Goal: Navigation & Orientation: Find specific page/section

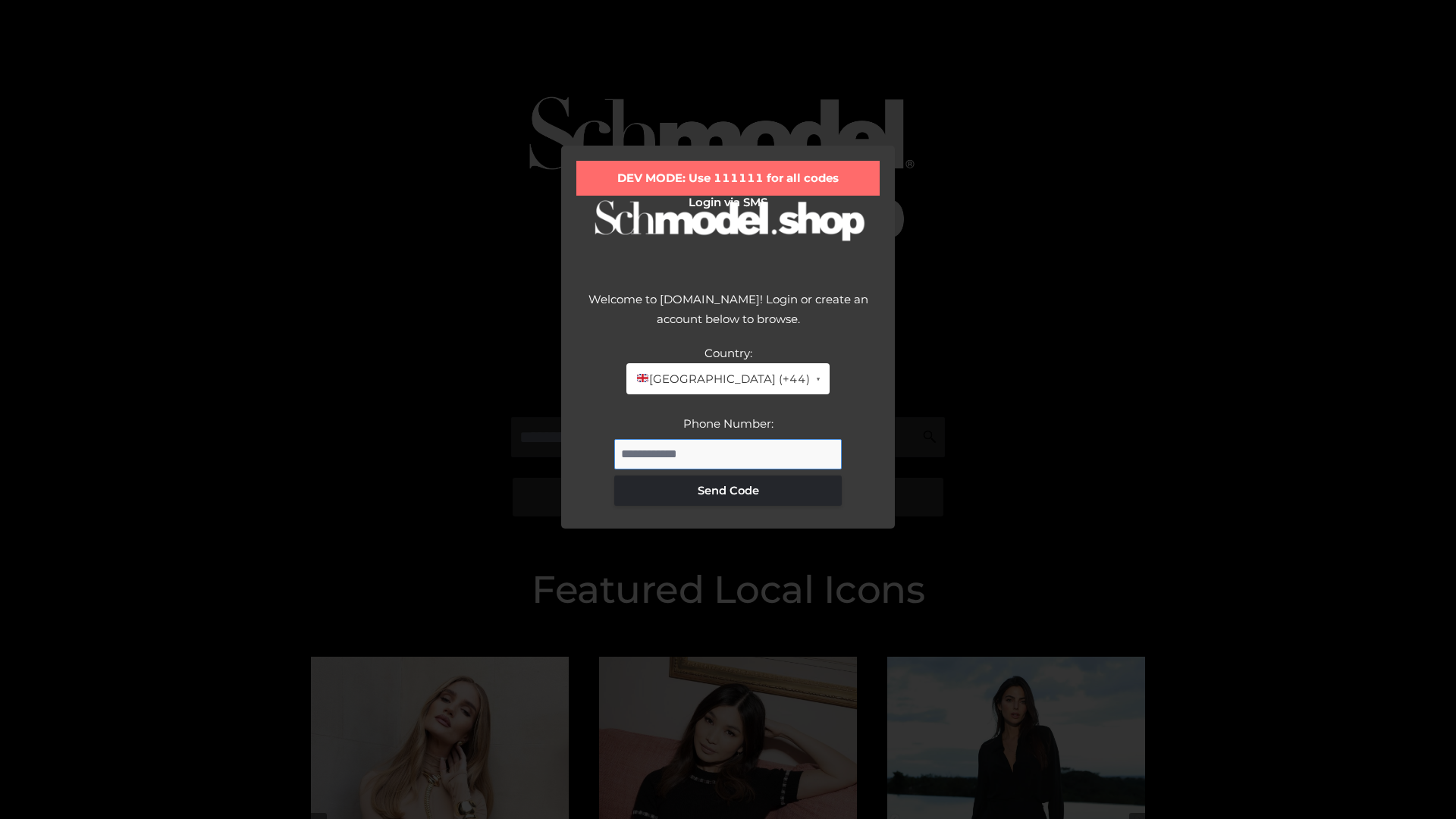
click at [728, 453] on input "Phone Number:" at bounding box center [728, 454] width 228 height 30
type input "**********"
click at [728, 490] on button "Send Code" at bounding box center [728, 490] width 228 height 30
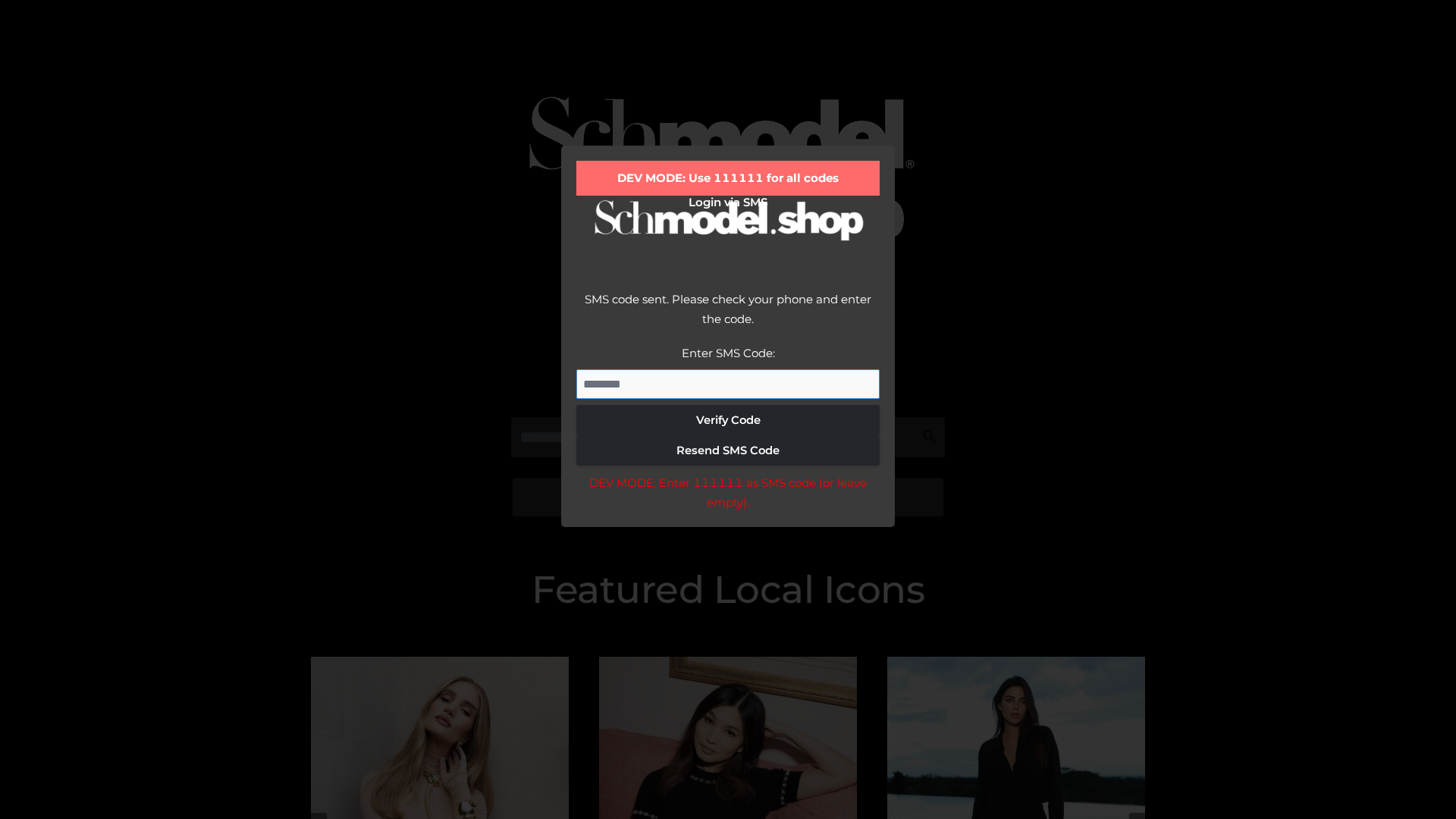
click at [728, 384] on input "Enter SMS Code:" at bounding box center [728, 384] width 303 height 30
type input "******"
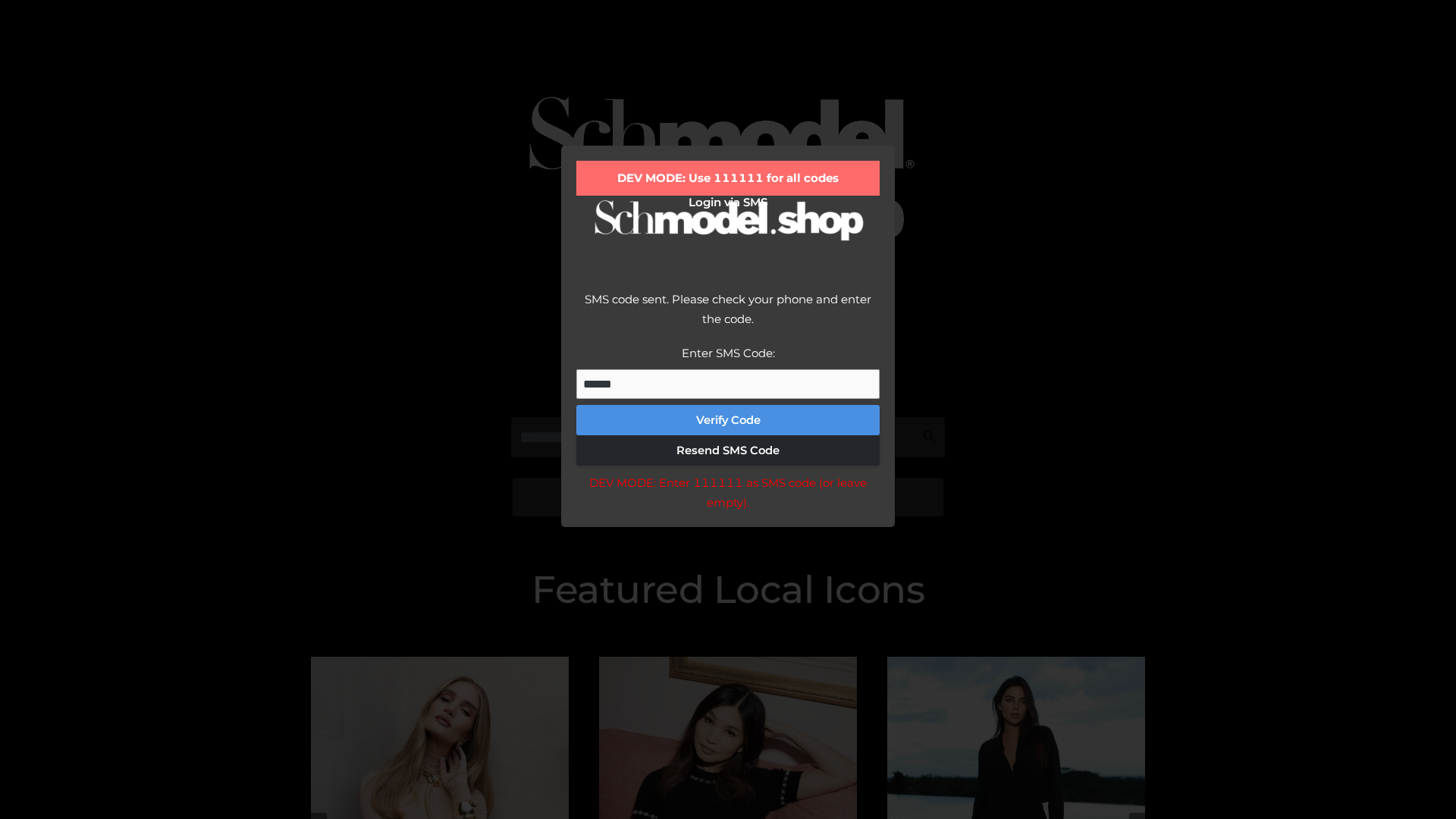
click at [728, 420] on button "Verify Code" at bounding box center [728, 420] width 303 height 30
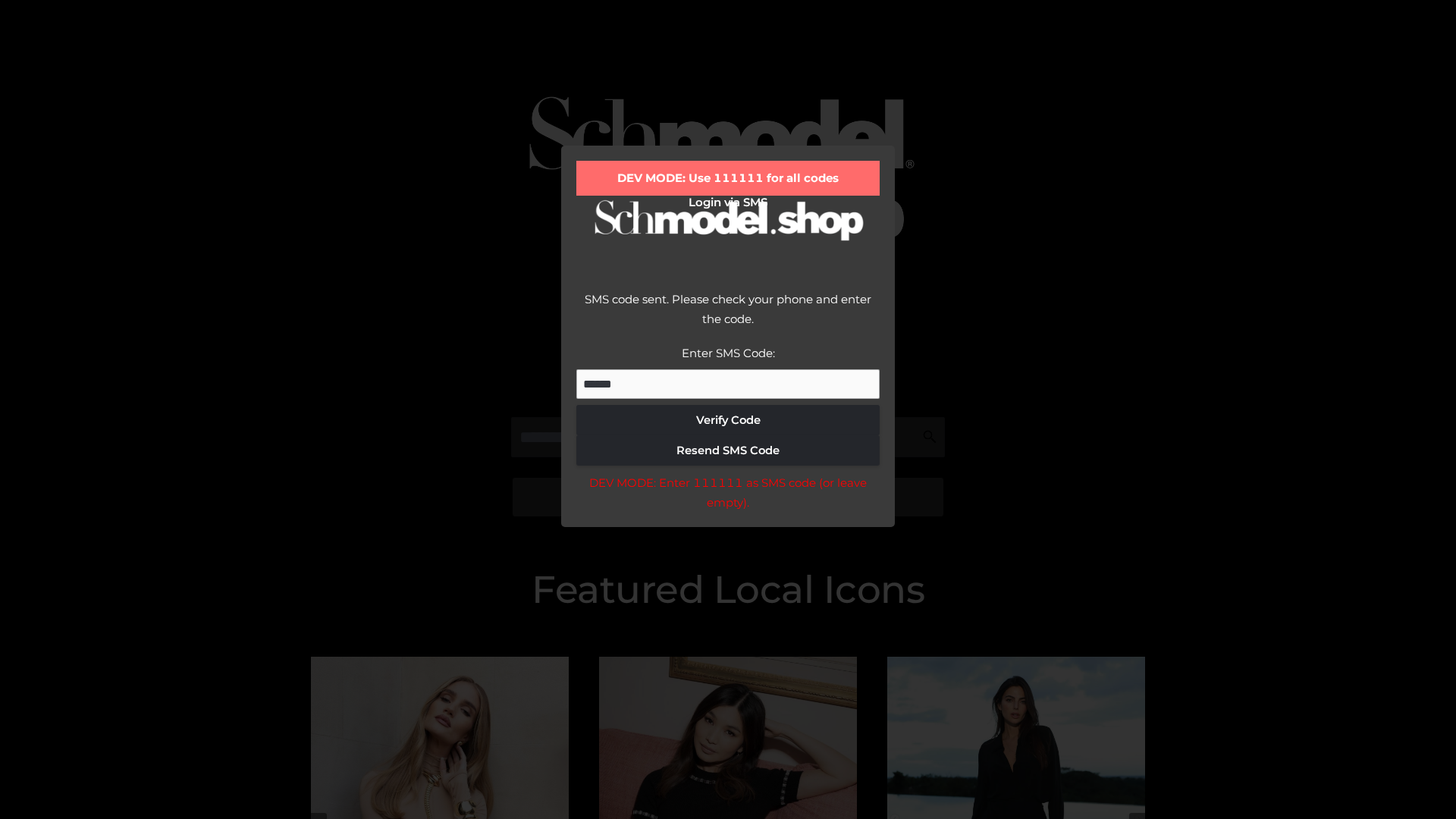
click at [727, 497] on div "DEV MODE: Enter 111111 as SMS code (or leave empty)." at bounding box center [728, 493] width 303 height 39
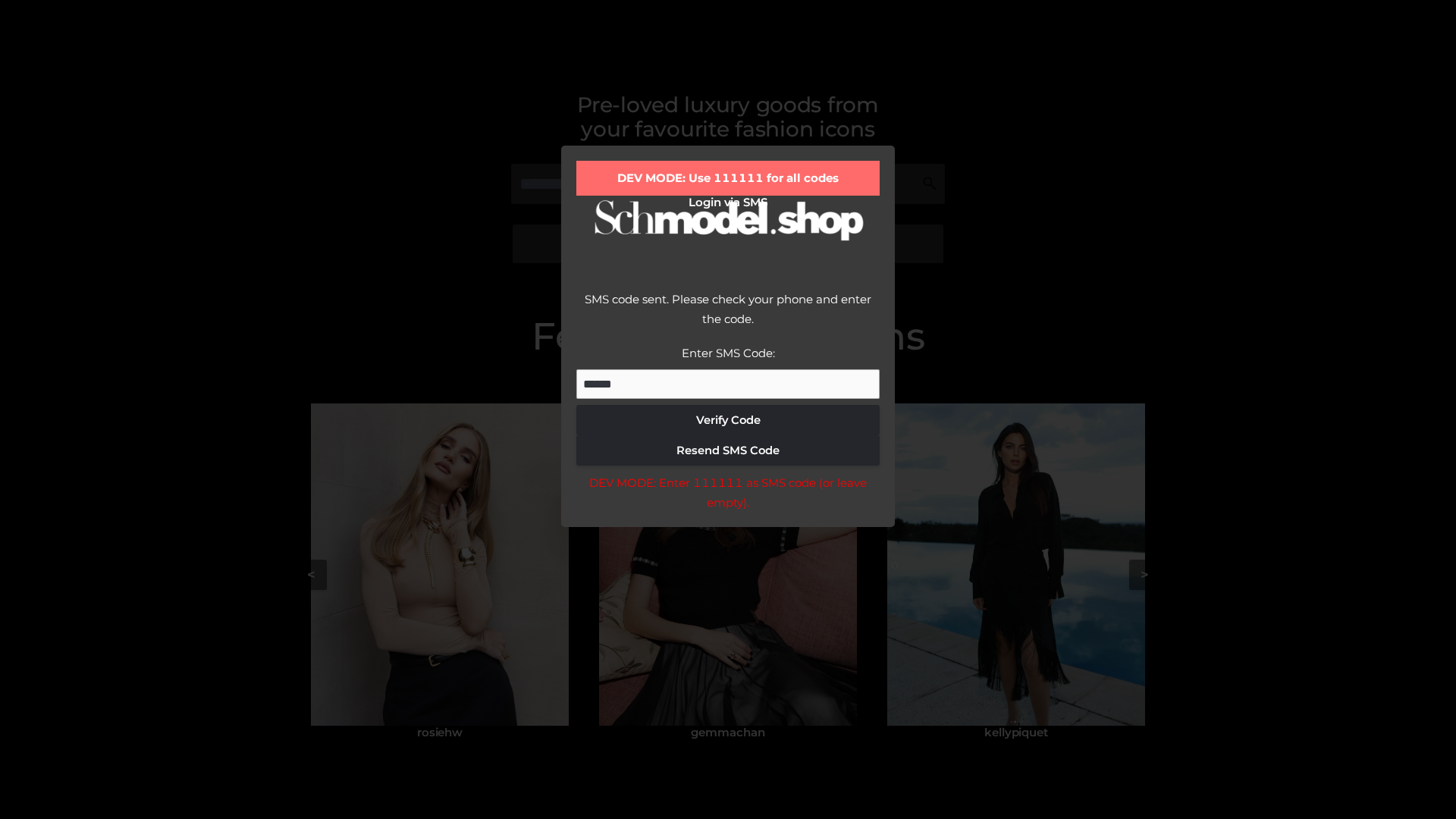
scroll to position [323, 0]
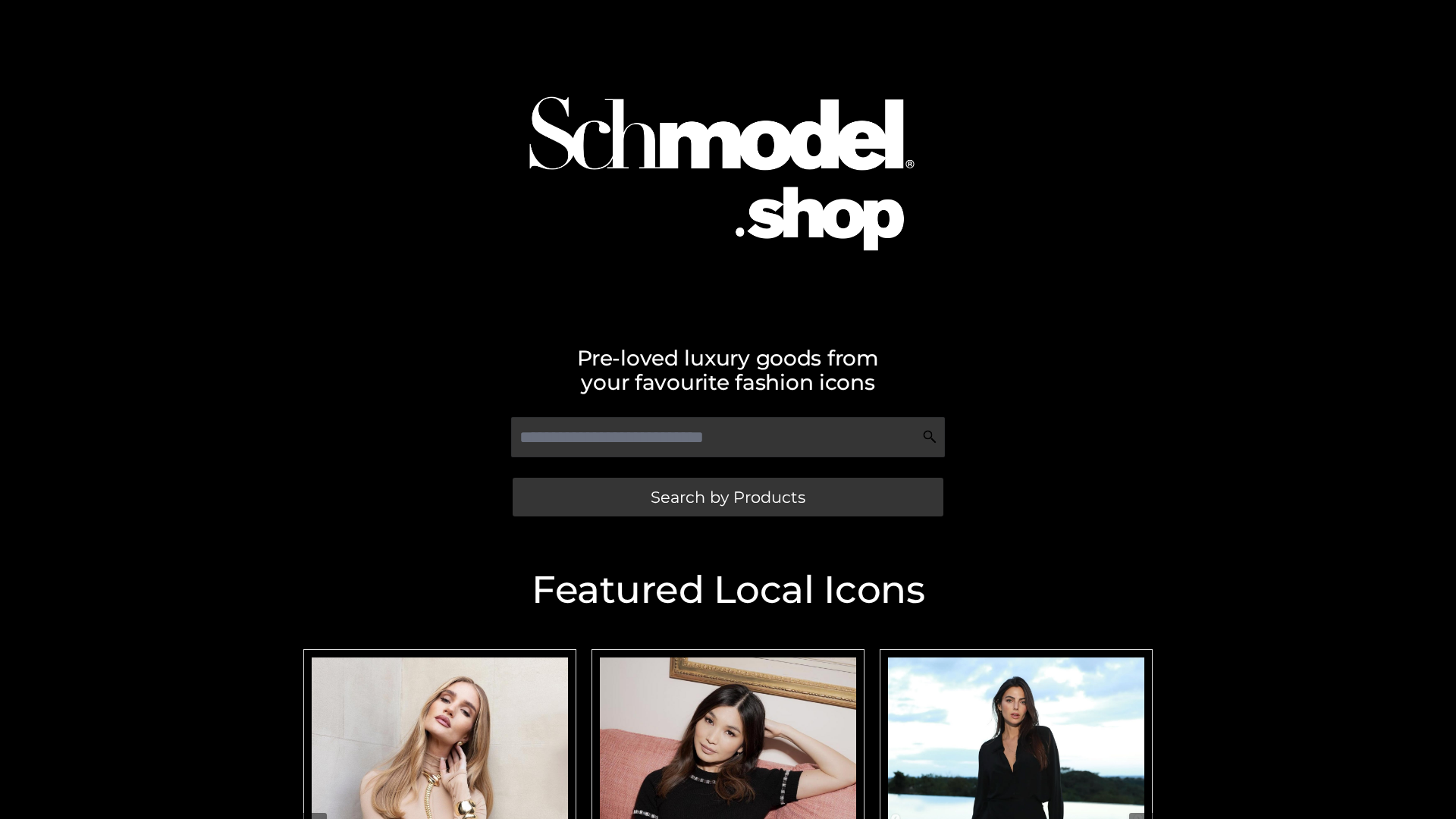
scroll to position [323, 0]
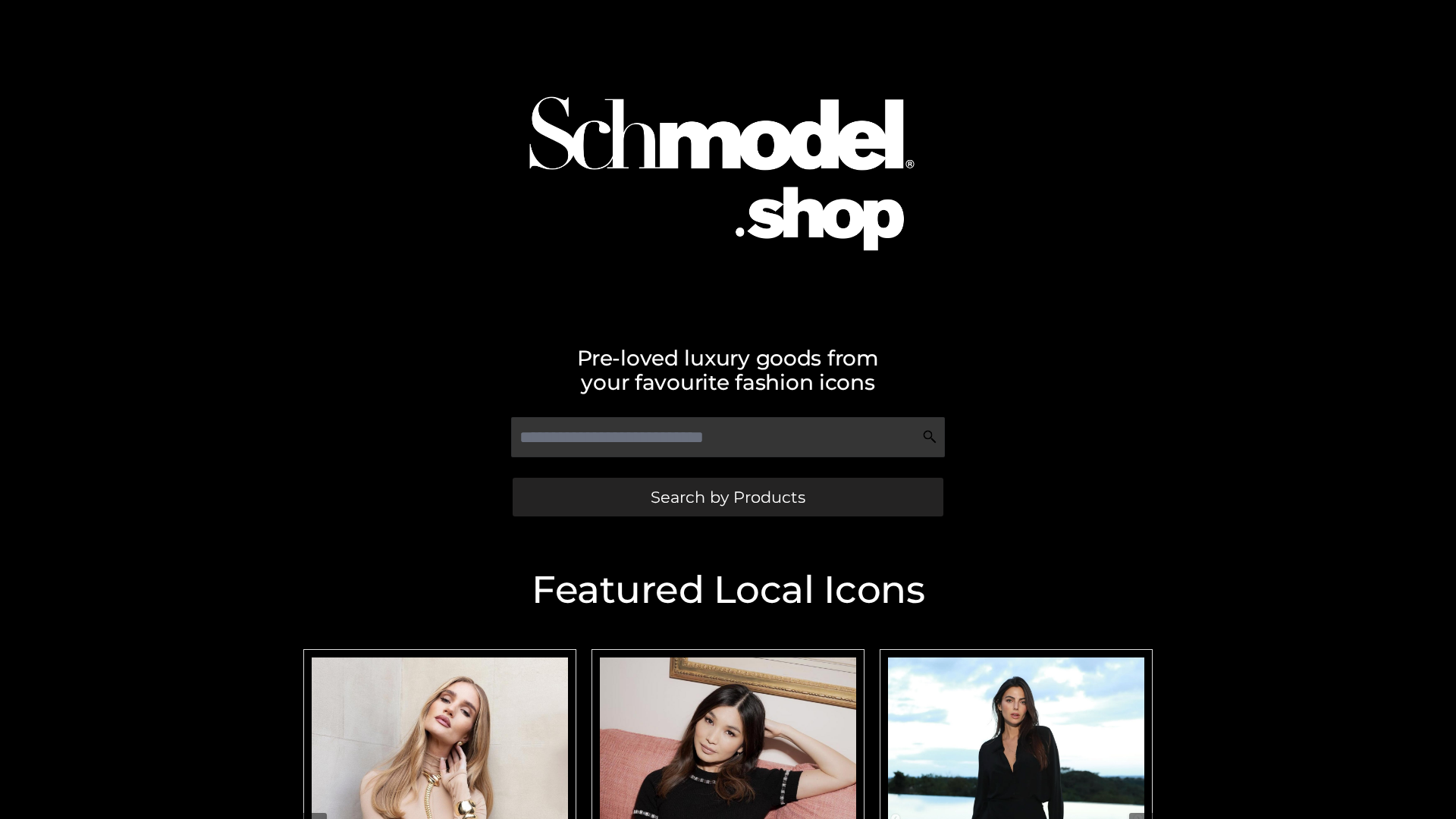
click at [727, 497] on span "Search by Products" at bounding box center [728, 497] width 155 height 16
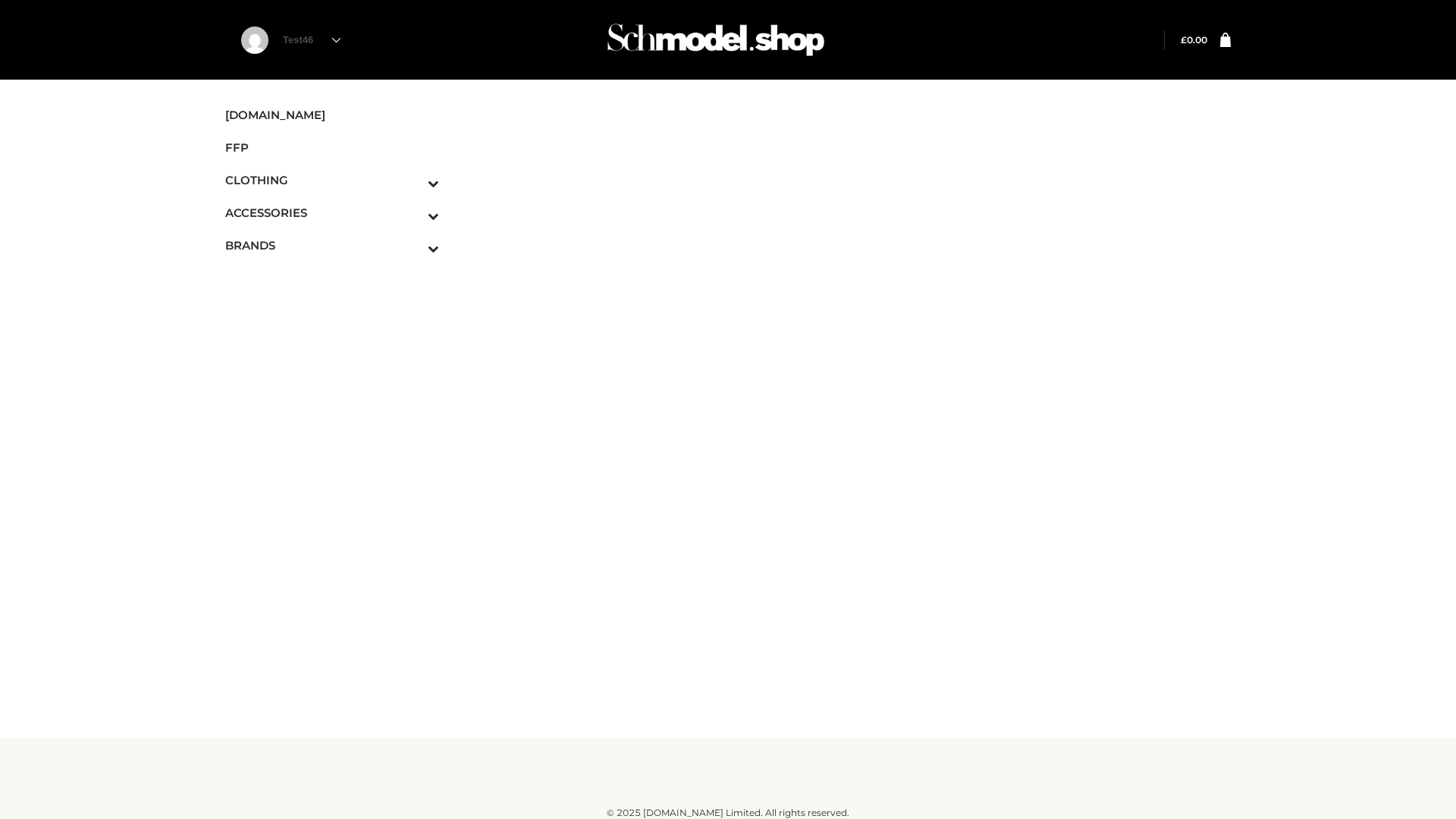
scroll to position [9, 0]
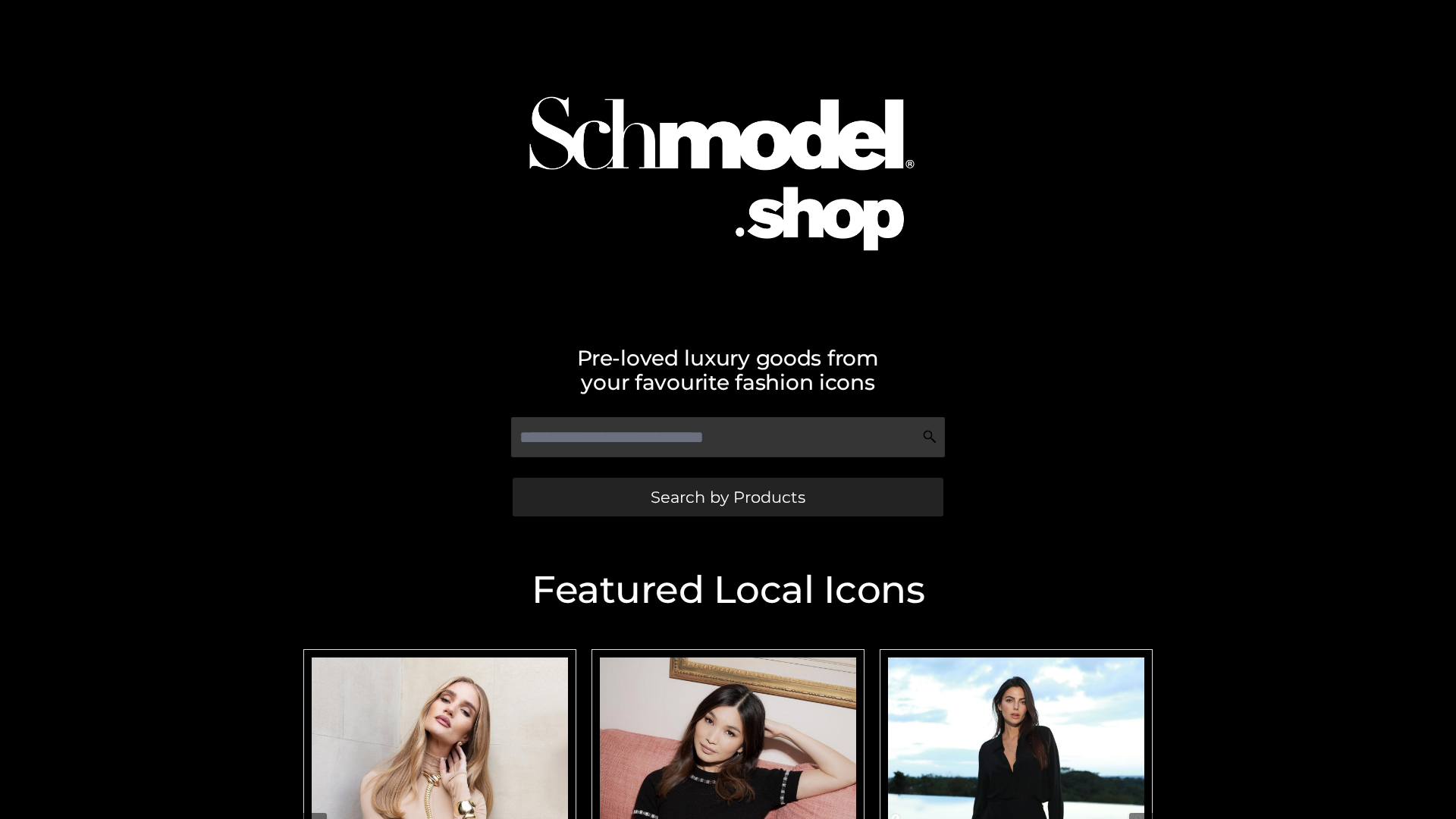
click at [727, 497] on span "Search by Products" at bounding box center [728, 497] width 155 height 16
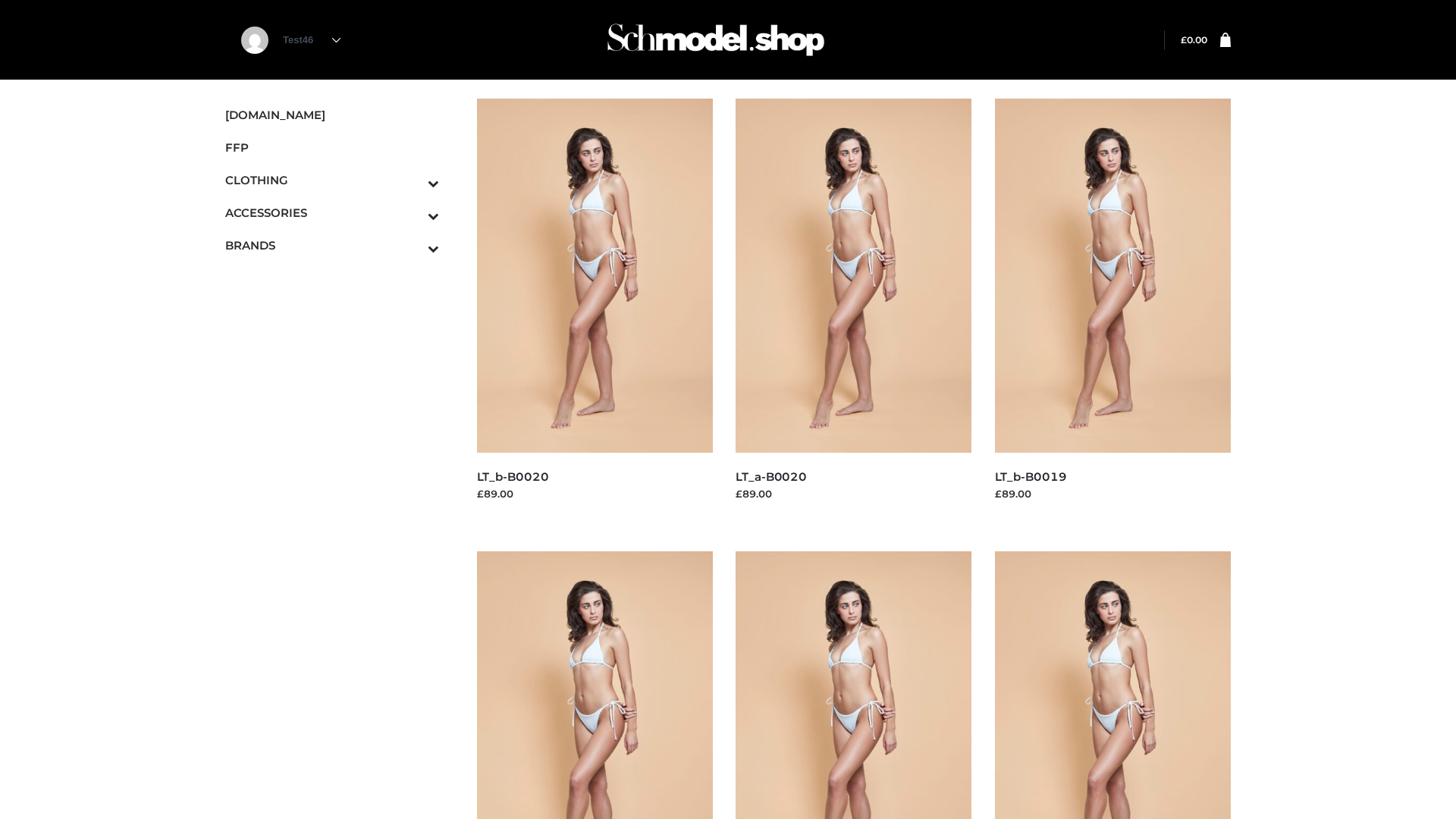
scroll to position [1235, 0]
